Goal: Information Seeking & Learning: Learn about a topic

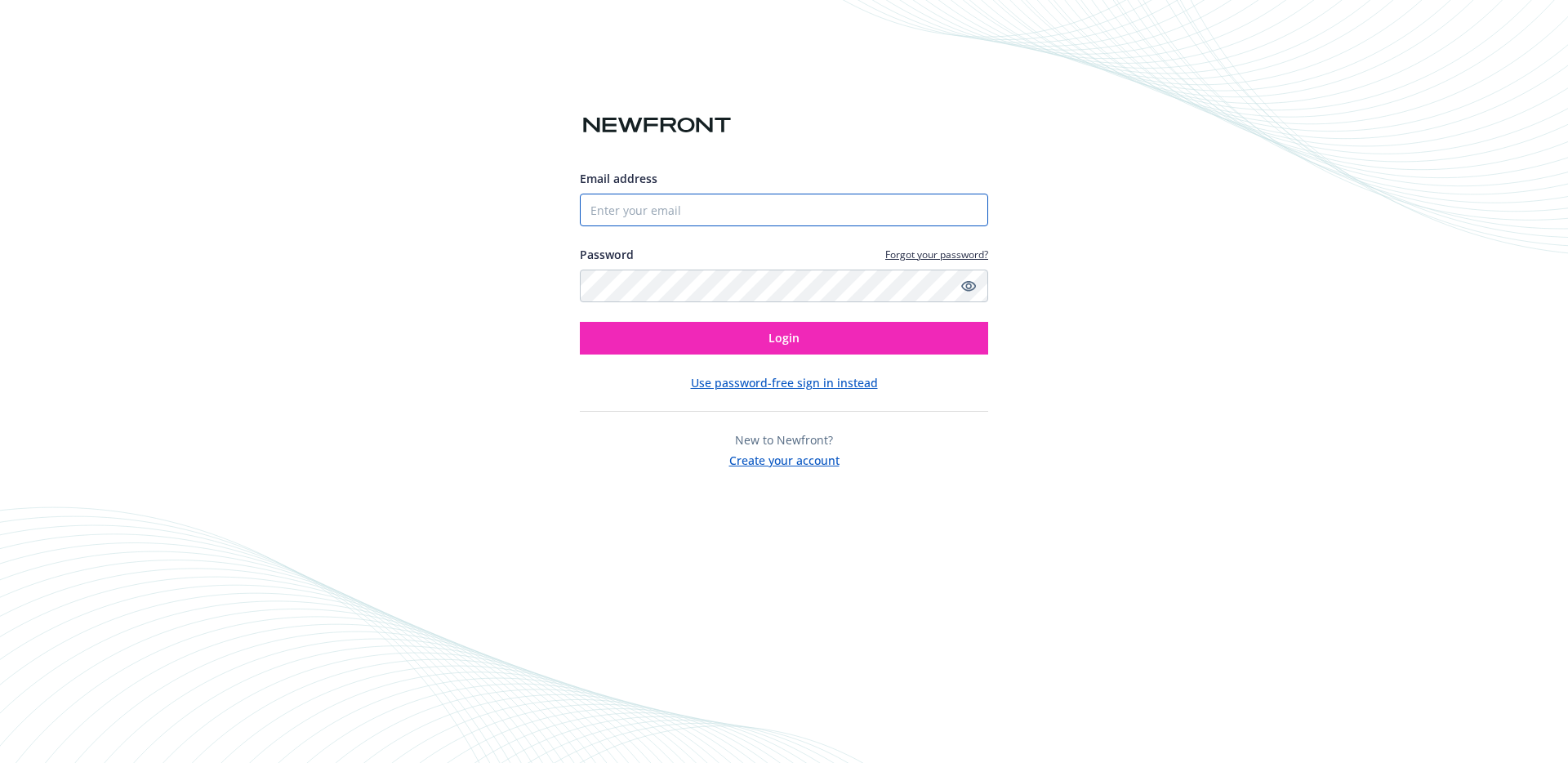
type input "[EMAIL_ADDRESS][PERSON_NAME][DOMAIN_NAME]"
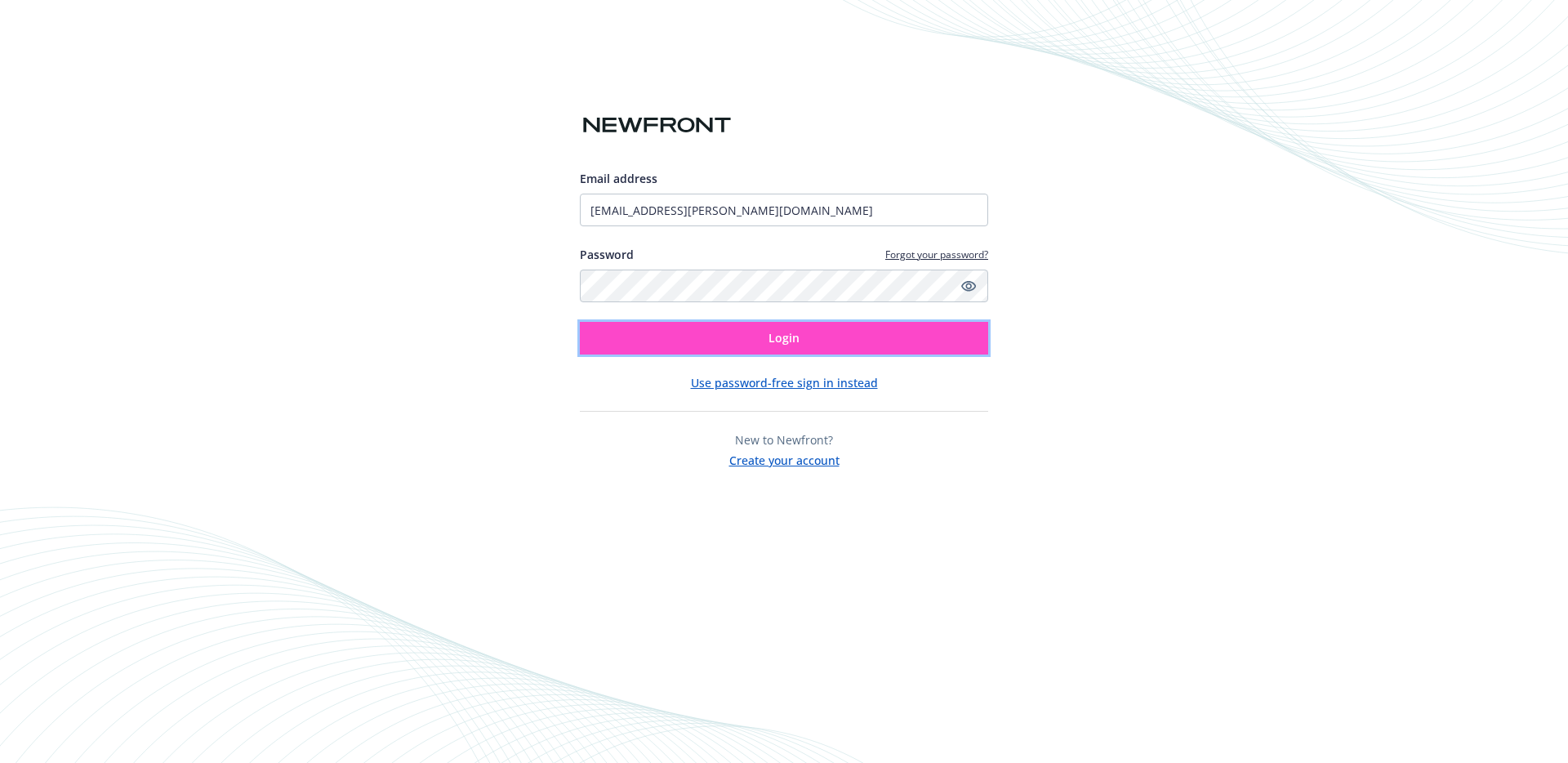
click at [754, 335] on button "Login" at bounding box center [784, 338] width 408 height 32
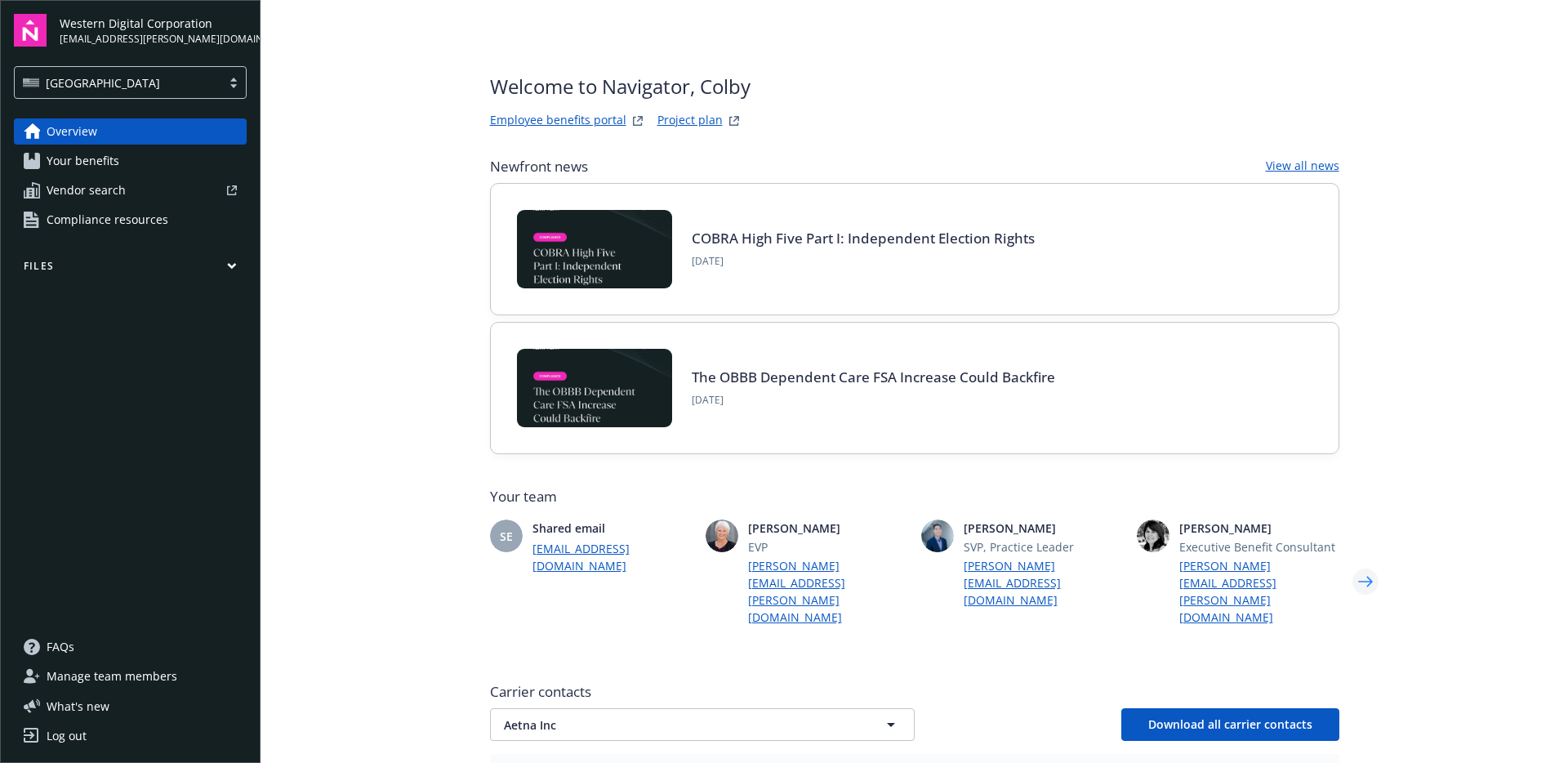
click at [1360, 576] on icon "Next" at bounding box center [1365, 581] width 14 height 11
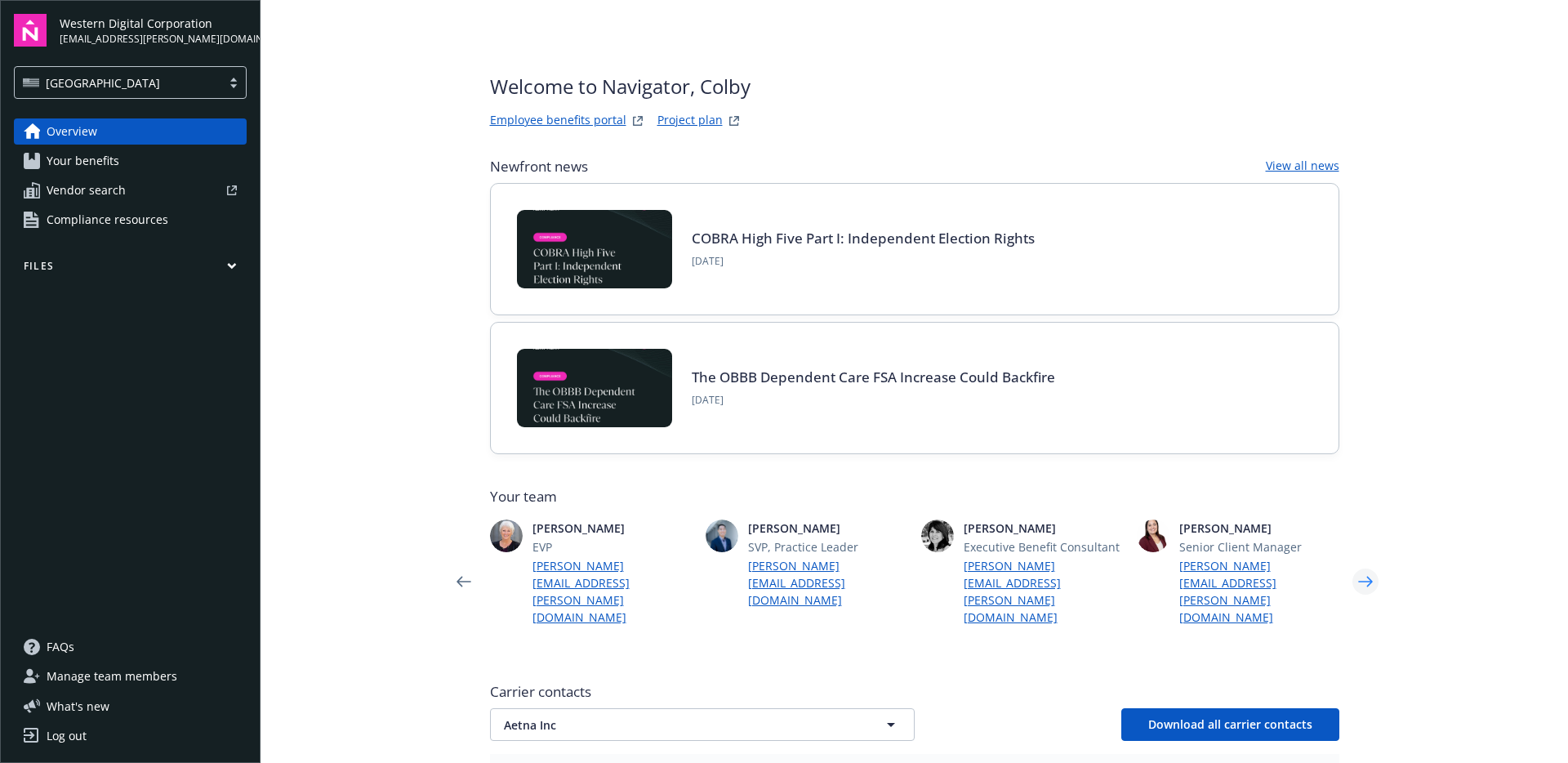
click at [1360, 576] on icon "Next" at bounding box center [1365, 581] width 14 height 11
click at [450, 565] on icon "Previous" at bounding box center [463, 582] width 26 height 32
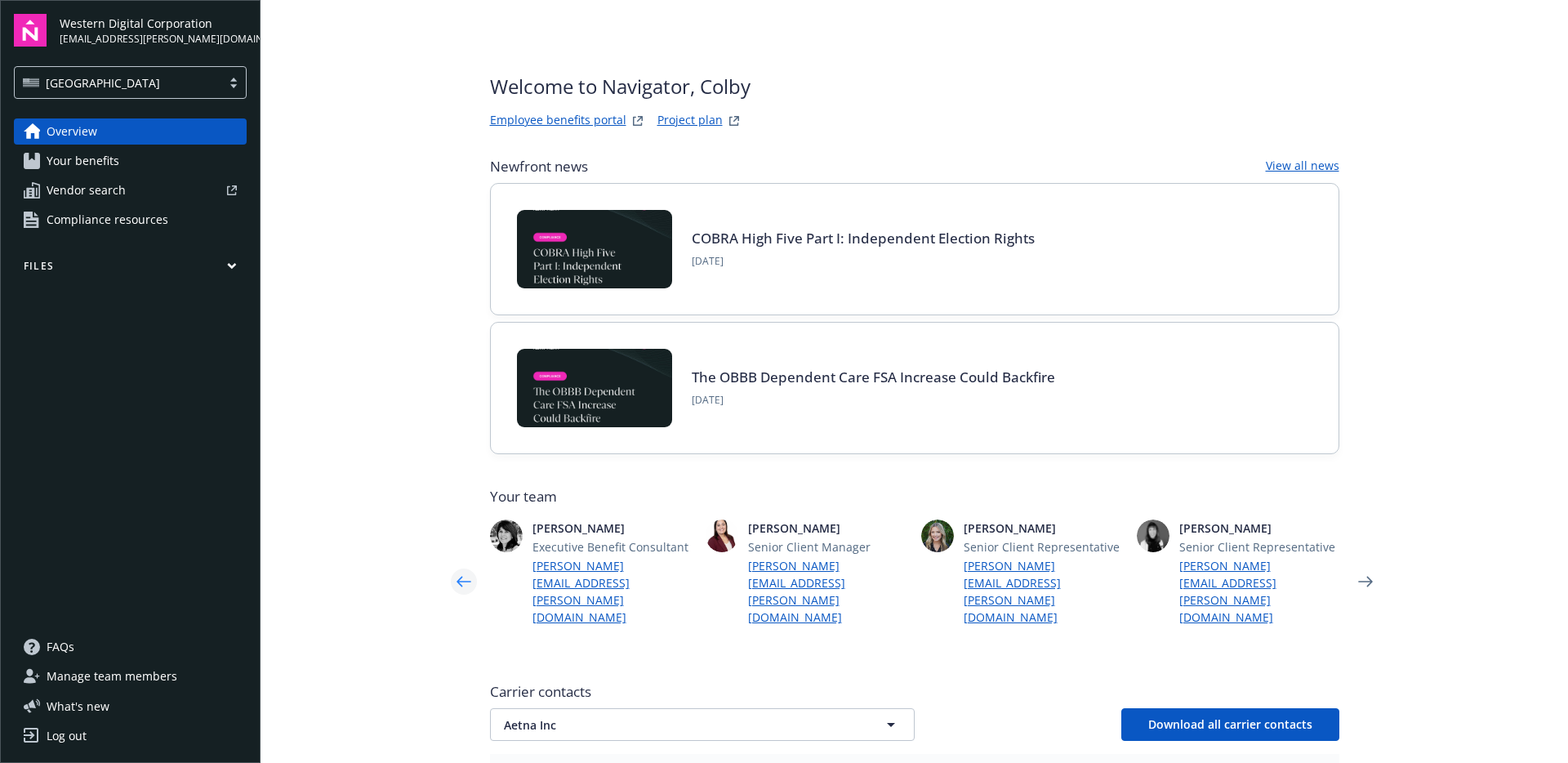
click at [450, 565] on icon "Previous" at bounding box center [463, 582] width 26 height 32
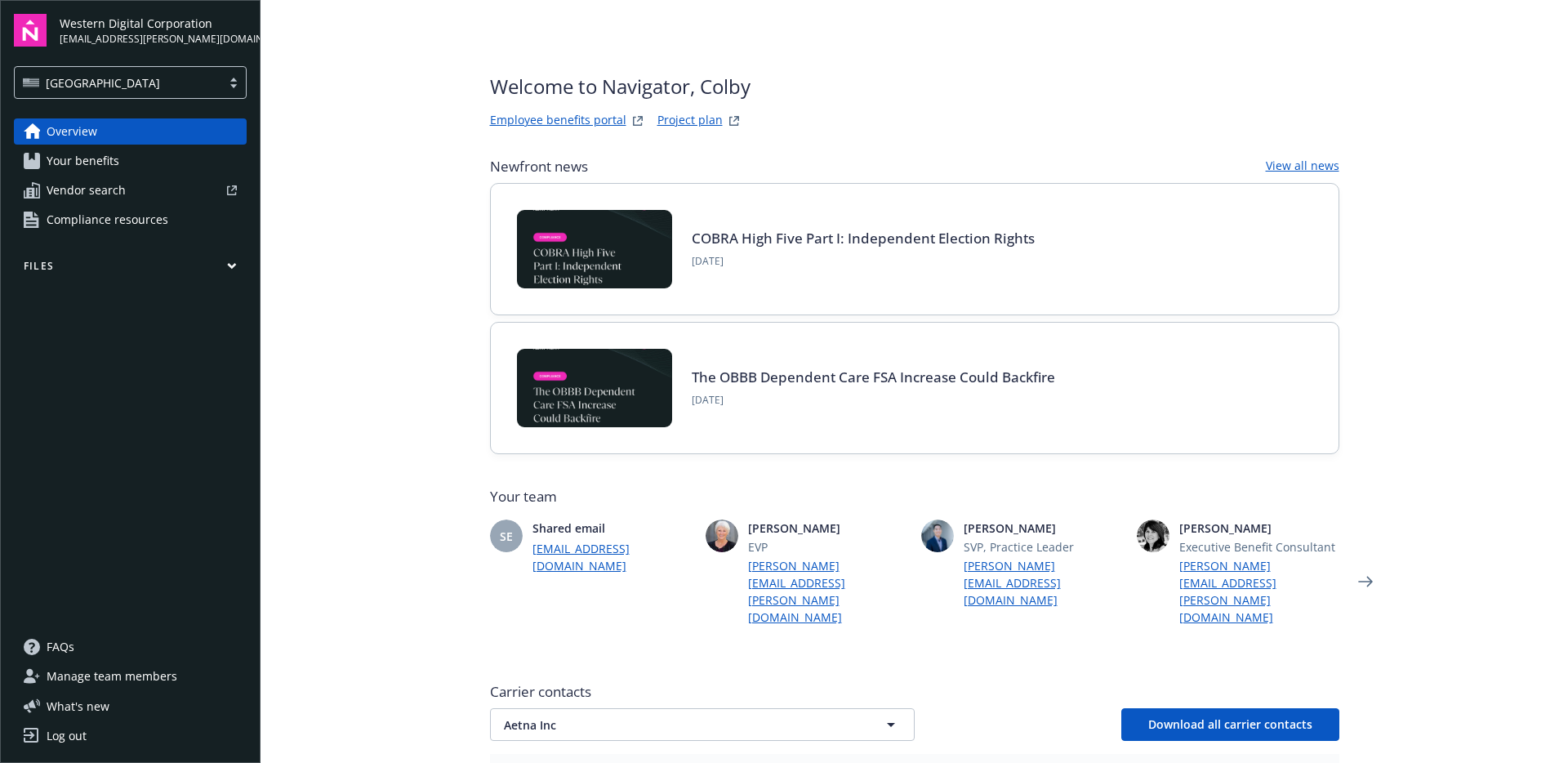
click at [450, 565] on icon "Previous" at bounding box center [463, 582] width 26 height 32
click at [82, 156] on span "Your benefits" at bounding box center [83, 160] width 73 height 26
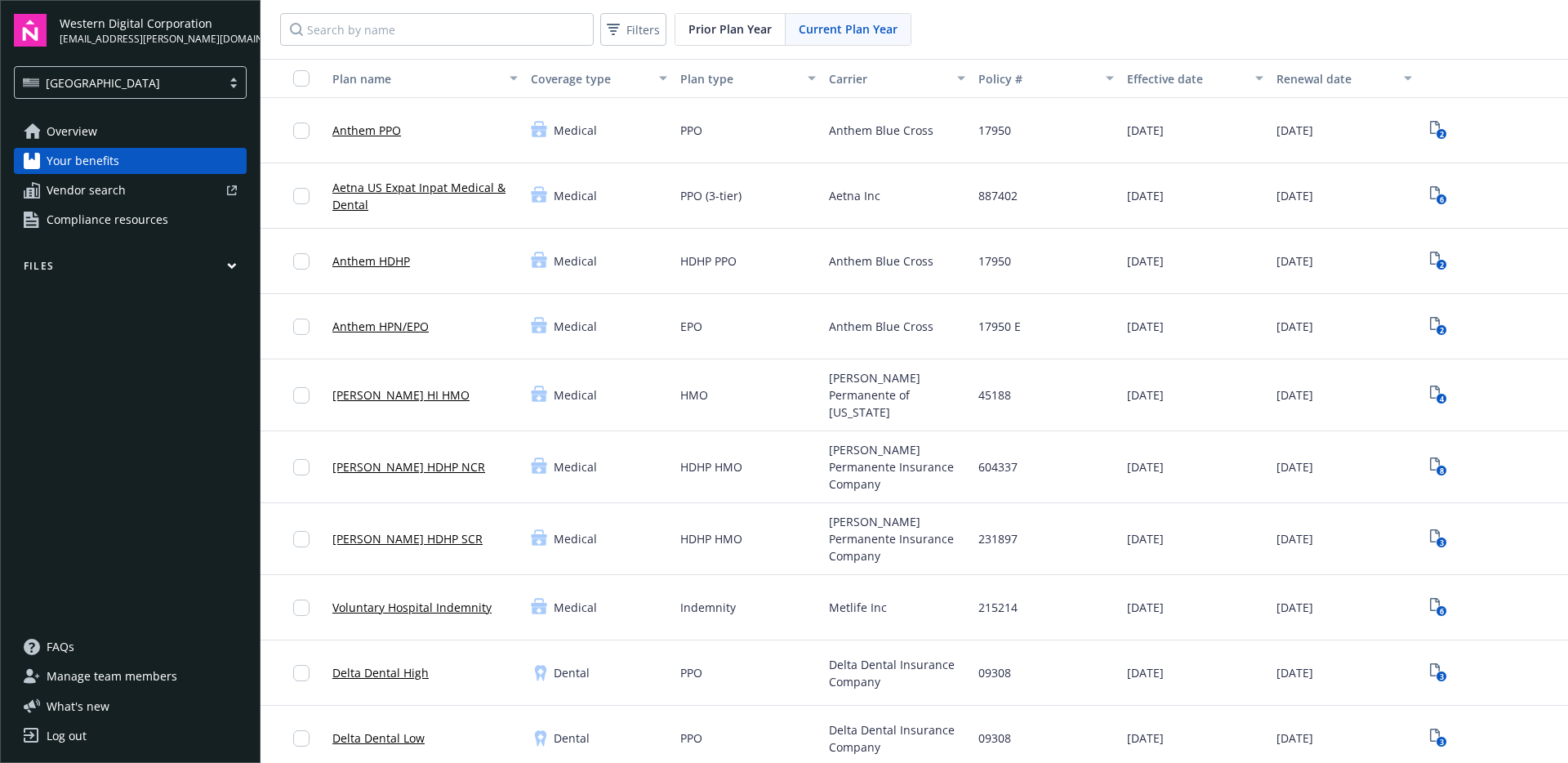
click at [88, 223] on span "Compliance resources" at bounding box center [108, 219] width 122 height 26
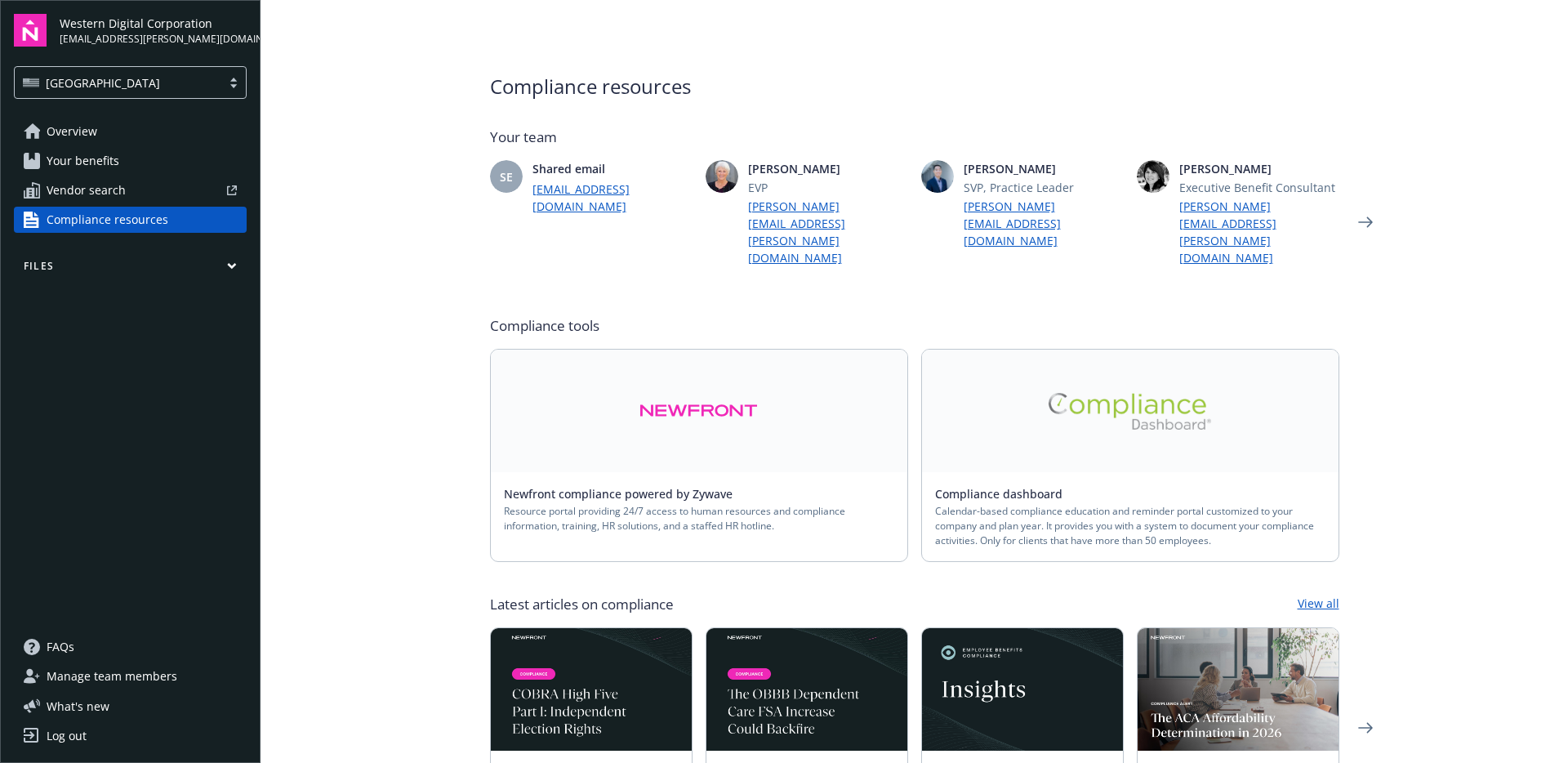
click at [98, 127] on link "Overview" at bounding box center [131, 131] width 233 height 26
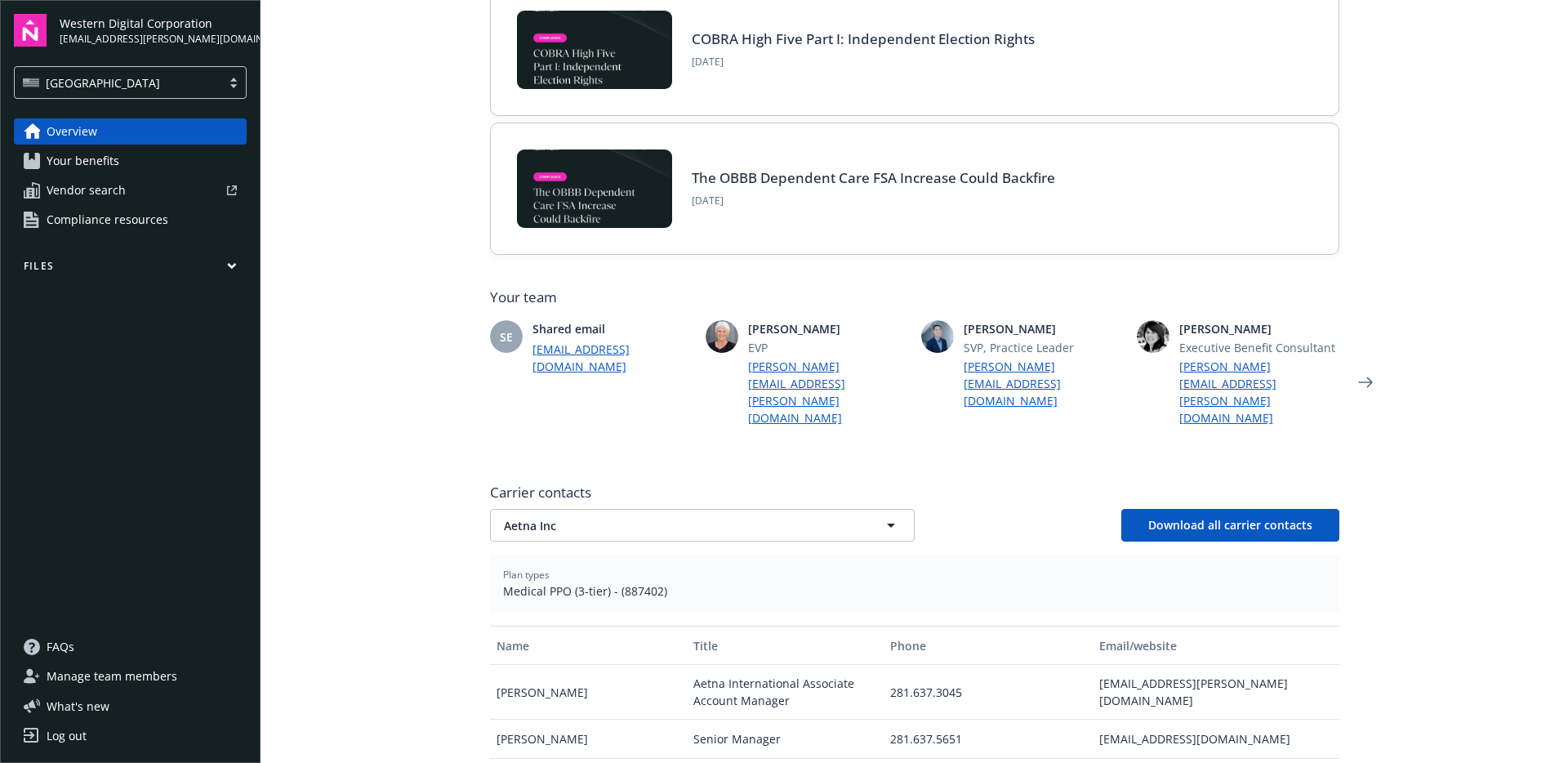
scroll to position [583, 0]
